Goal: Check status: Check status

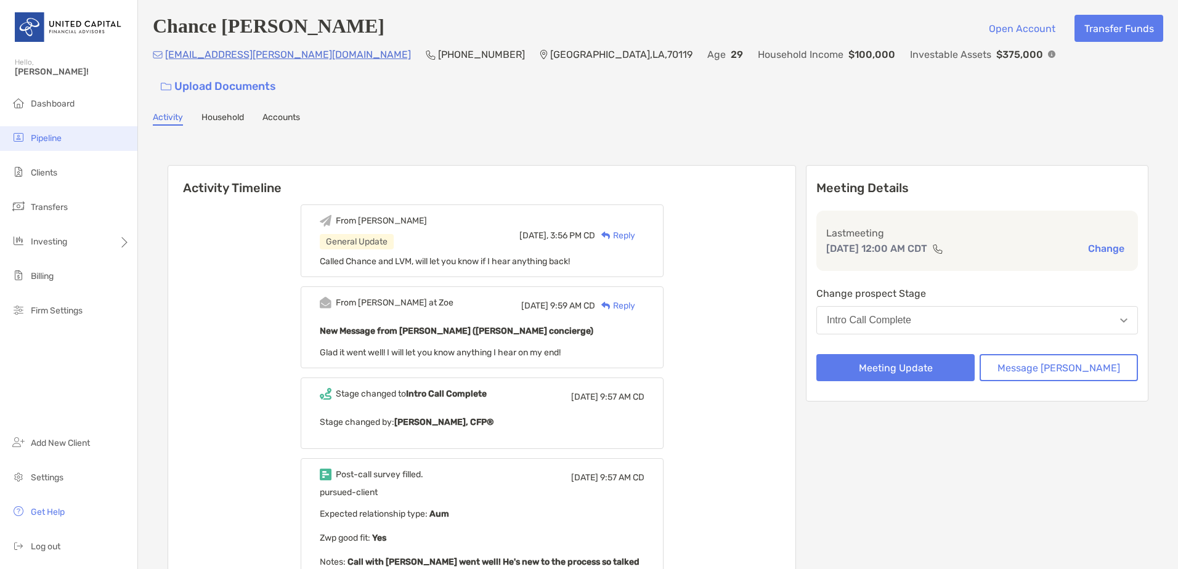
click at [47, 131] on li "Pipeline" at bounding box center [68, 138] width 137 height 25
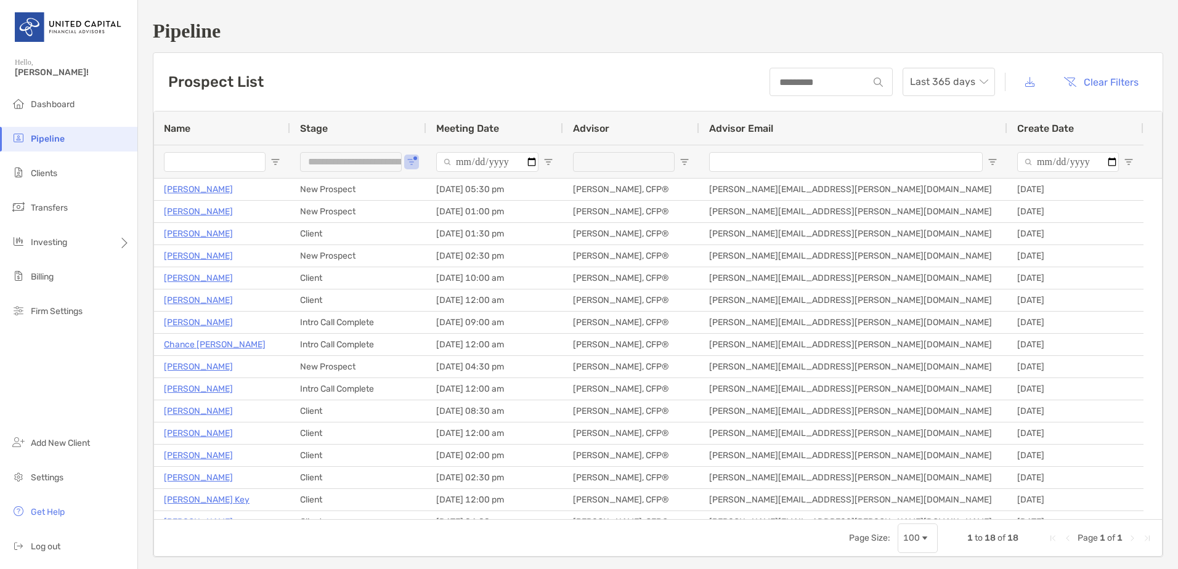
click at [75, 174] on li "Clients" at bounding box center [68, 173] width 137 height 25
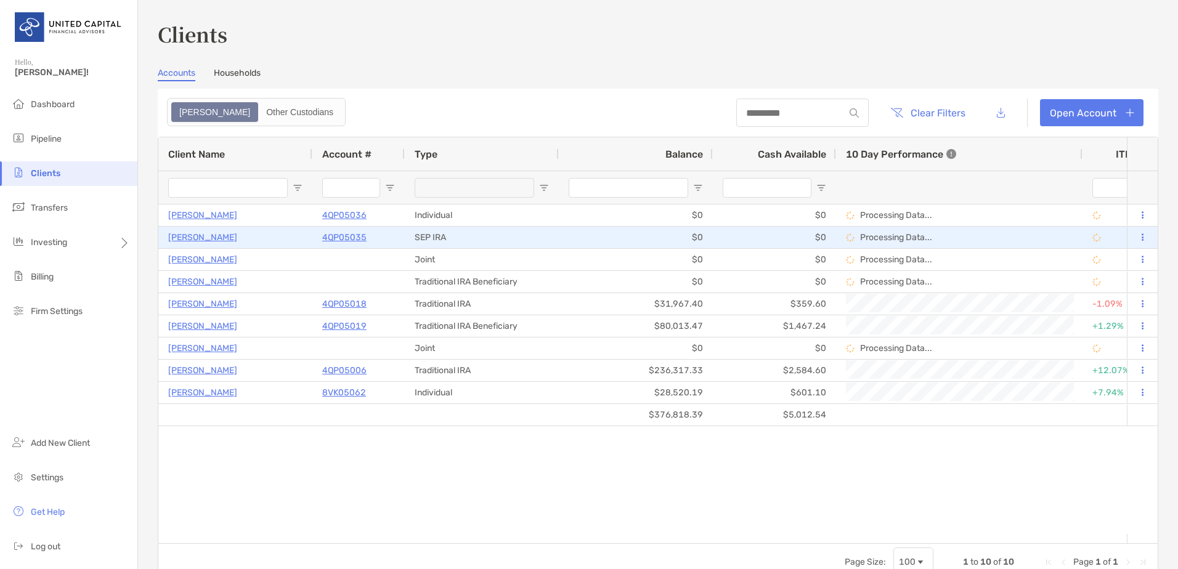
click at [354, 236] on p "4QP05035" at bounding box center [344, 237] width 44 height 15
